Goal: Information Seeking & Learning: Learn about a topic

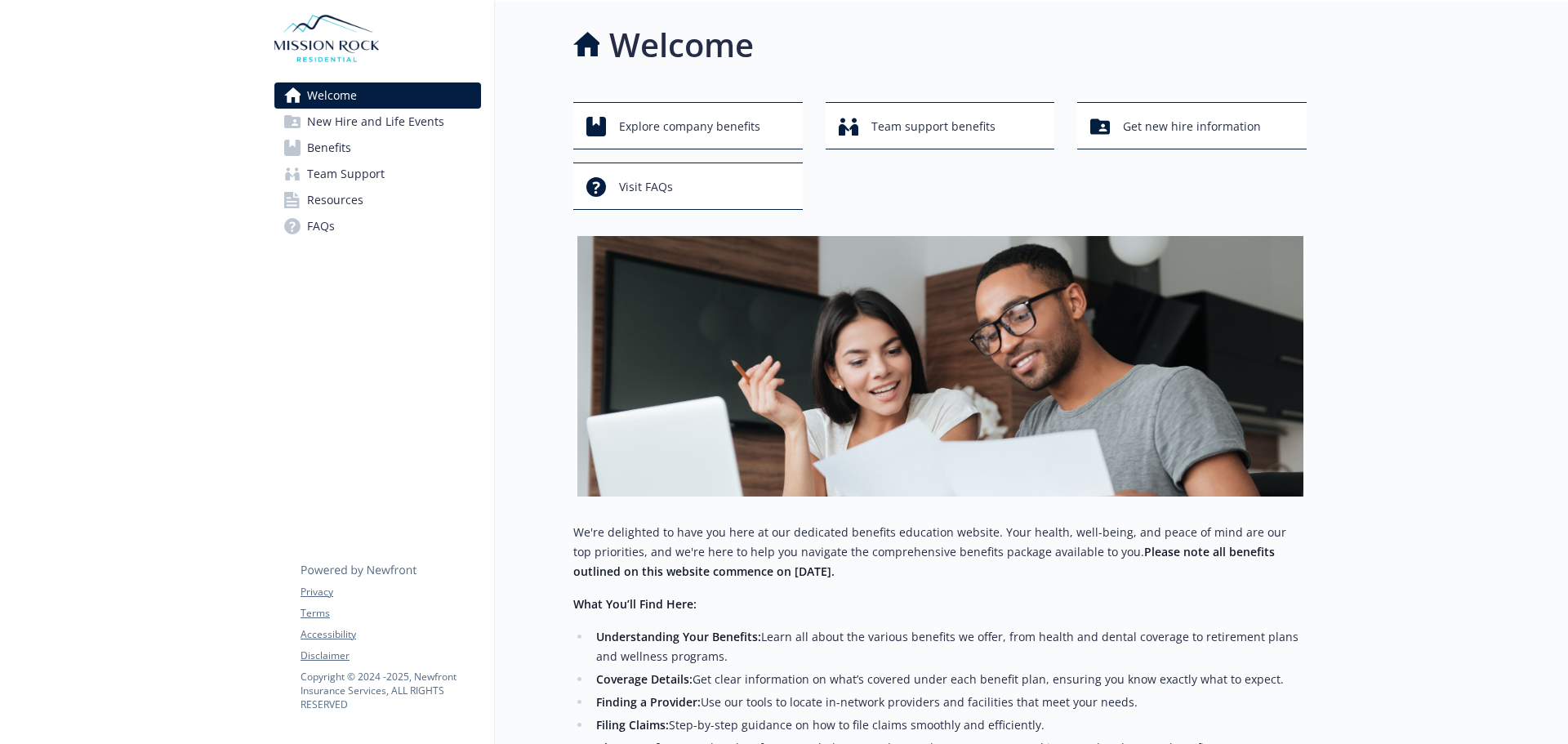
click at [438, 124] on span "New Hire and Life Events" at bounding box center [375, 122] width 137 height 26
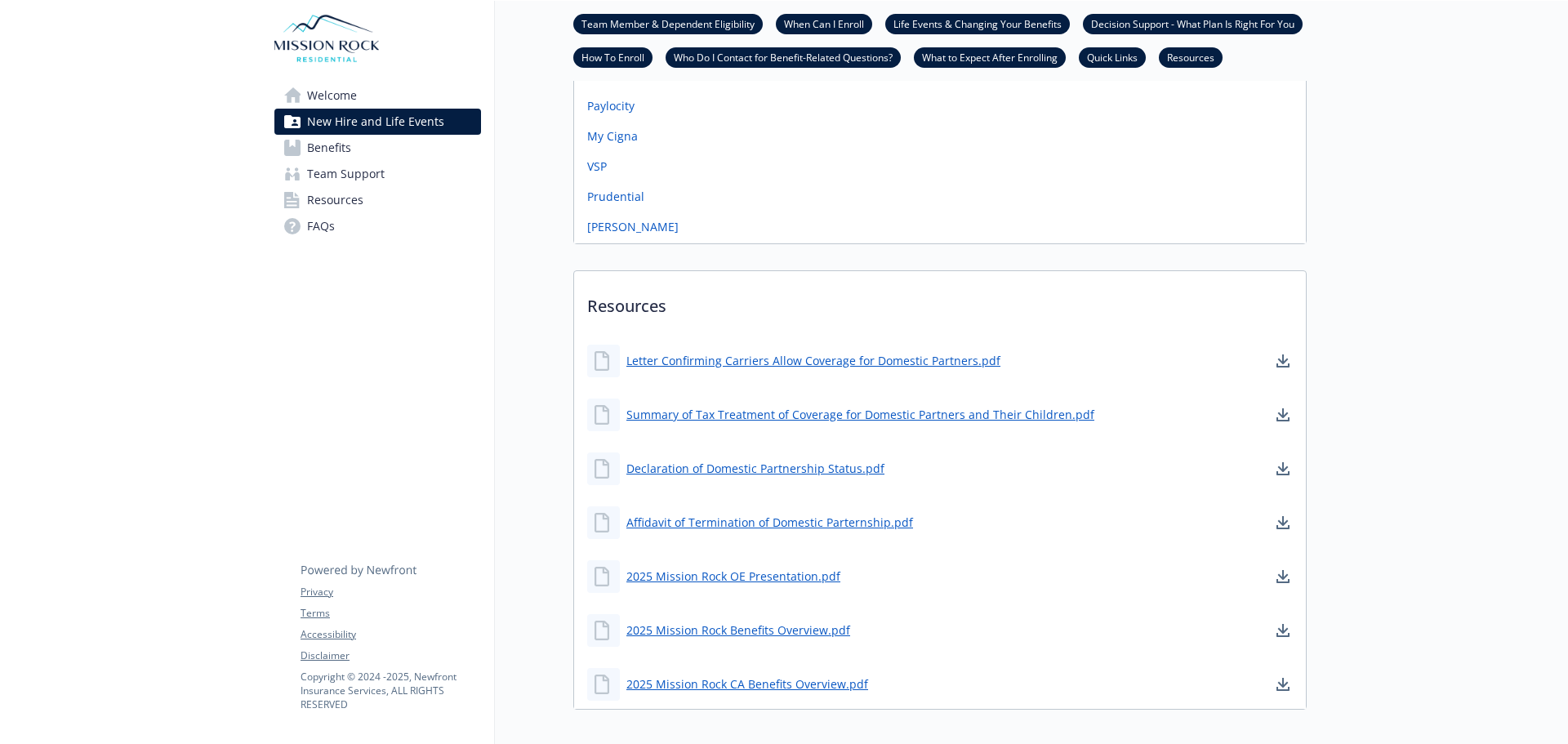
scroll to position [1043, 0]
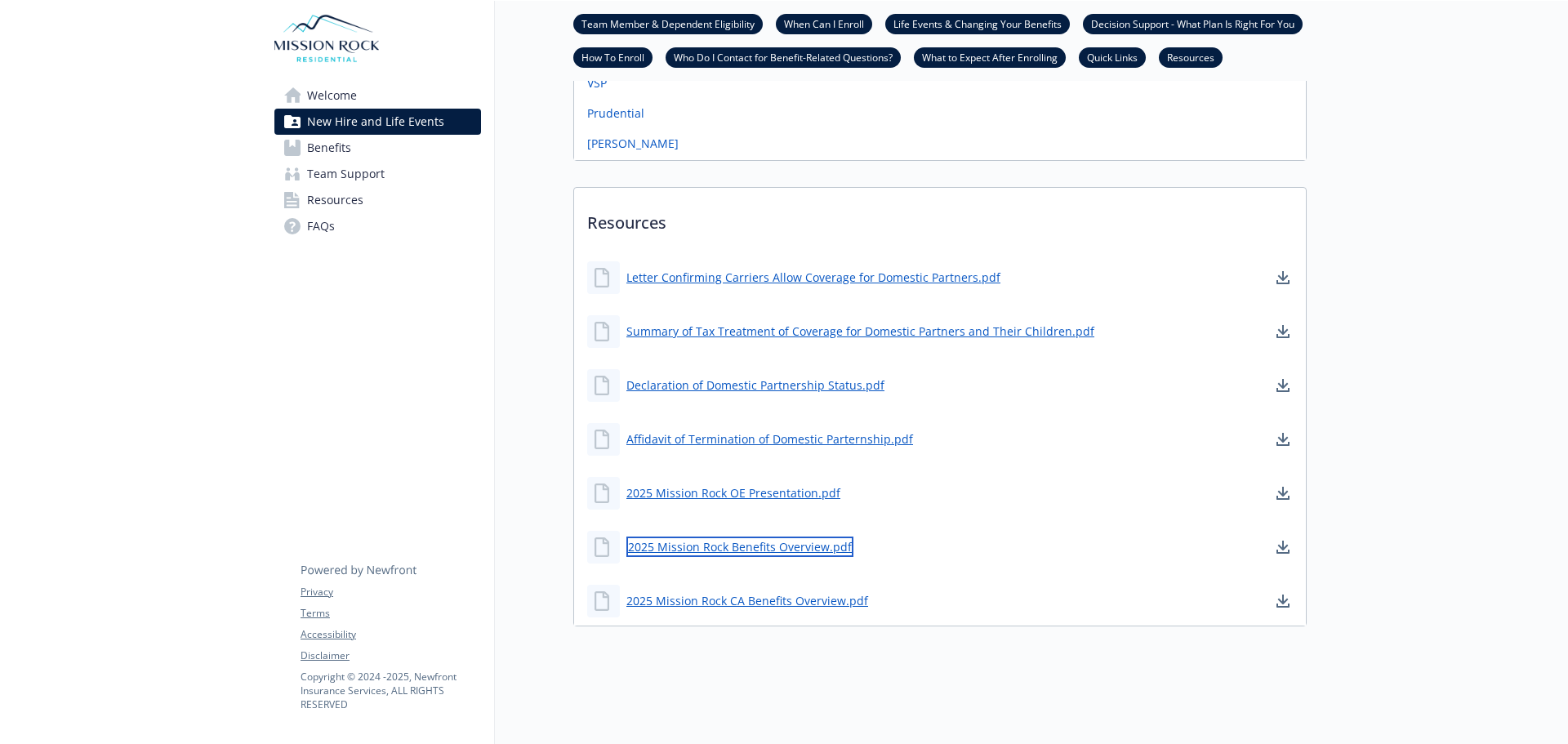
click at [787, 537] on link "2025 Mission Rock Benefits Overview.pdf" at bounding box center [740, 547] width 227 height 20
click at [395, 155] on link "Benefits" at bounding box center [378, 148] width 207 height 26
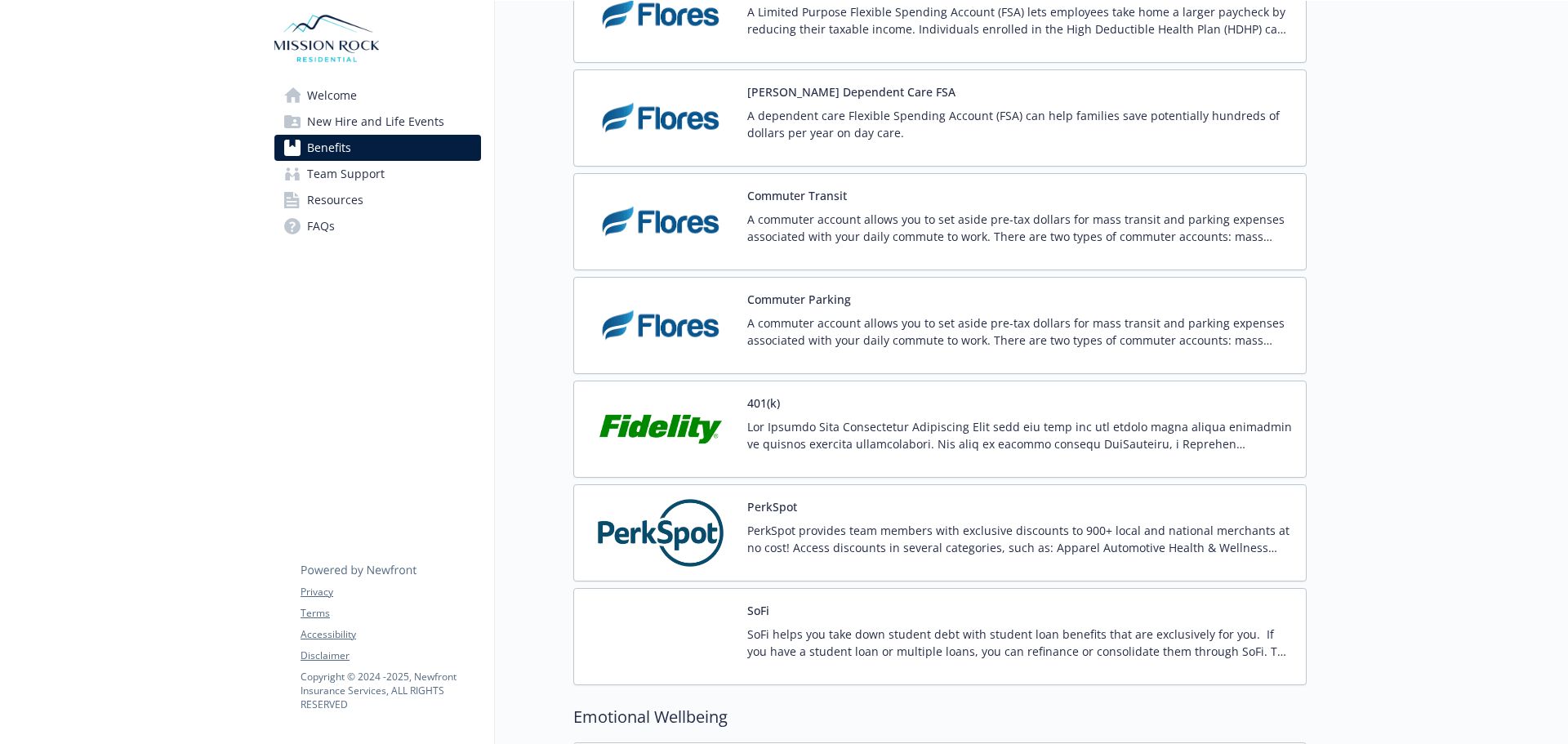
scroll to position [3074, 0]
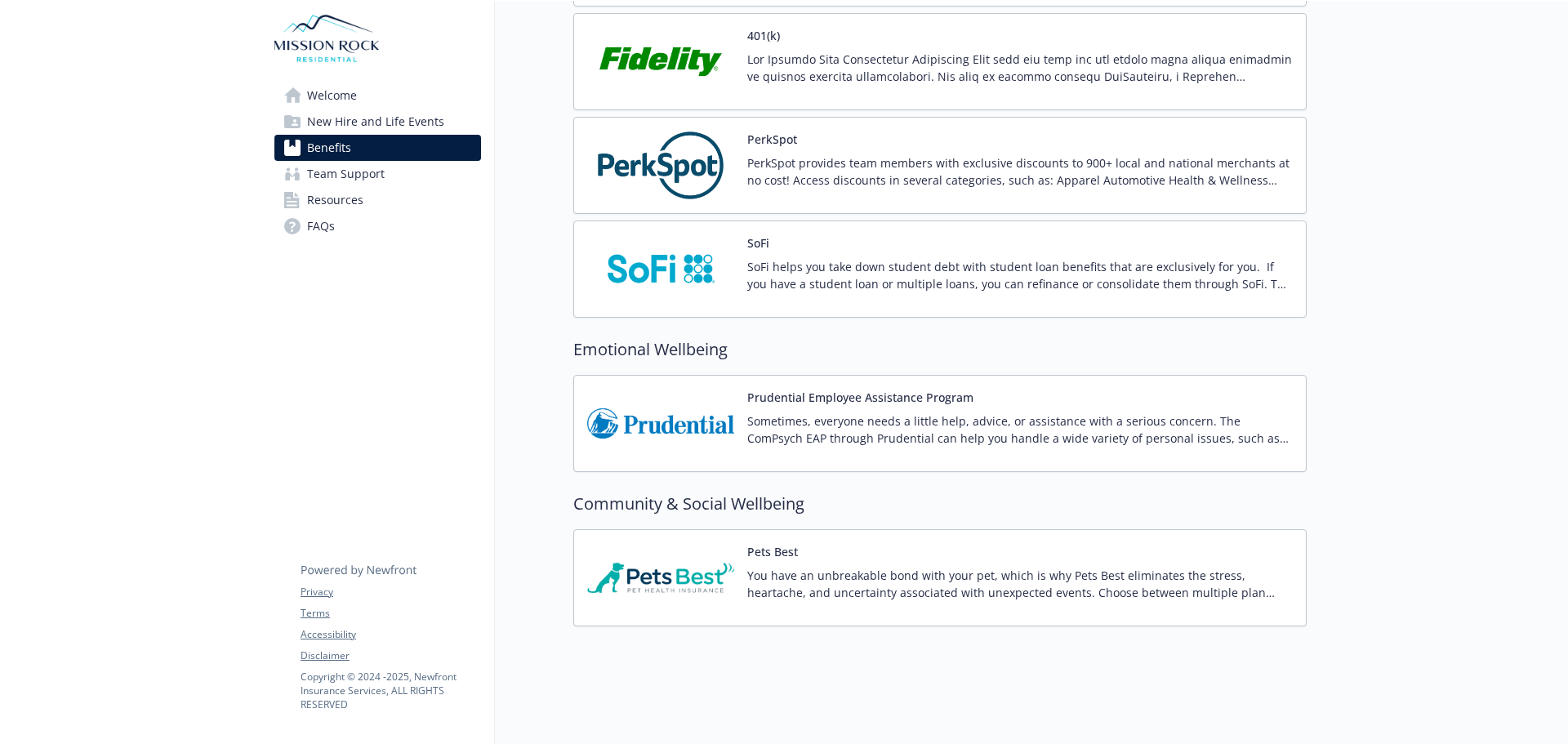
click at [387, 126] on span "New Hire and Life Events" at bounding box center [375, 122] width 137 height 26
